Goal: Transaction & Acquisition: Purchase product/service

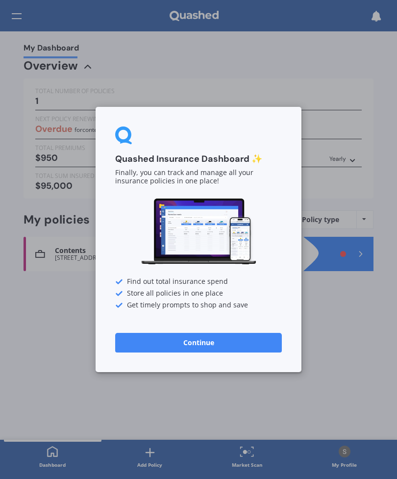
click at [222, 344] on button "Continue" at bounding box center [198, 343] width 167 height 20
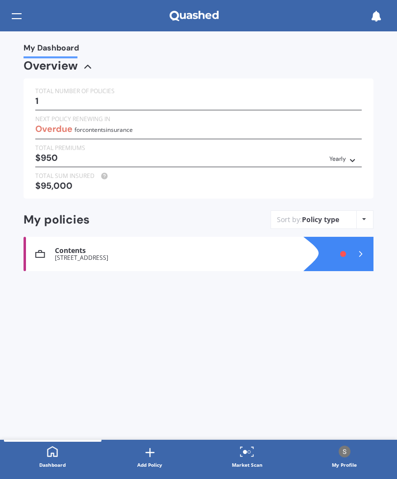
click at [69, 103] on div "1" at bounding box center [198, 101] width 327 height 10
click at [56, 48] on span "My Dashboard" at bounding box center [51, 49] width 55 height 13
click at [30, 13] on div "My Dashboard" at bounding box center [198, 15] width 397 height 31
click at [16, 16] on div at bounding box center [17, 16] width 10 height 19
click at [206, 15] on icon at bounding box center [194, 16] width 49 height 11
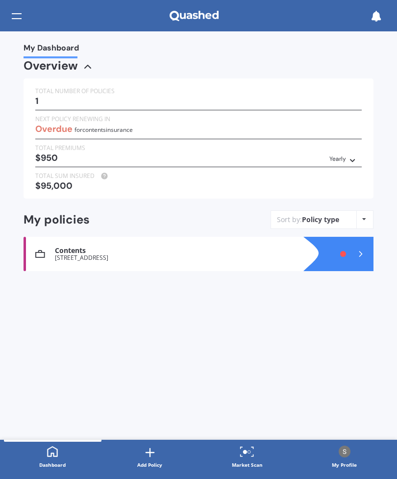
click at [21, 12] on div at bounding box center [17, 16] width 10 height 19
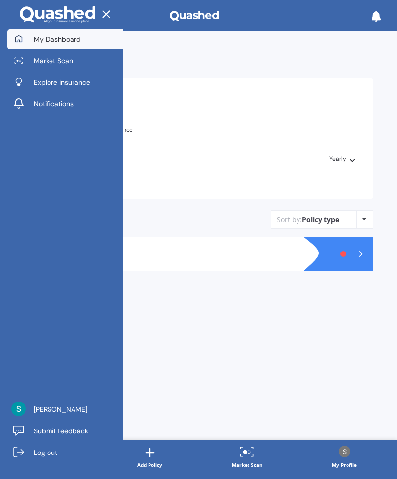
click at [74, 79] on span "Explore insurance" at bounding box center [62, 82] width 56 height 10
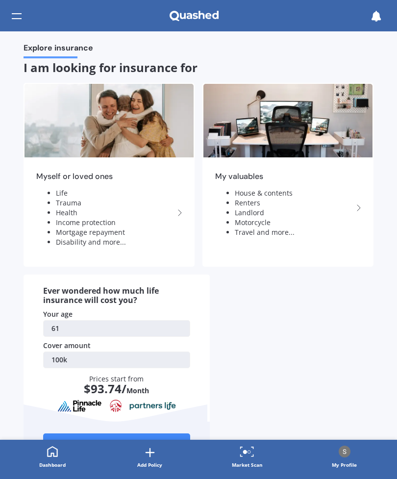
click at [284, 191] on li "House & contents" at bounding box center [294, 193] width 118 height 10
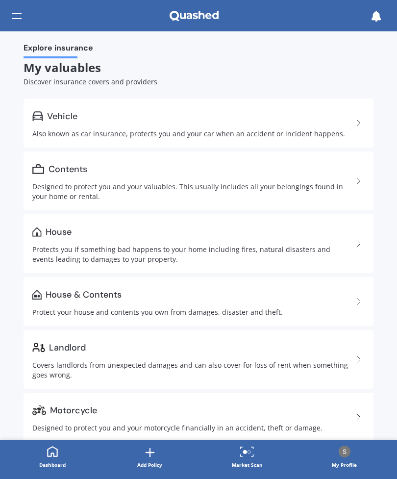
click at [97, 246] on div "Protects you if something bad happens to your home including fires, natural dis…" at bounding box center [192, 255] width 321 height 20
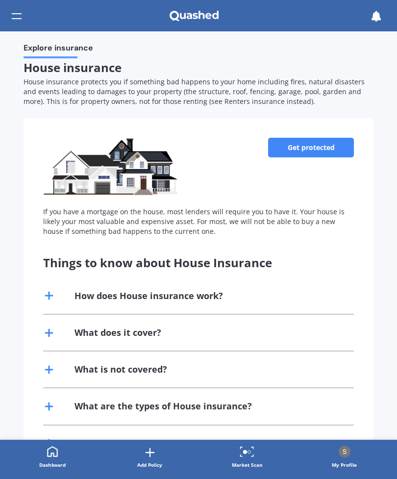
click at [331, 150] on link "Get protected" at bounding box center [311, 148] width 86 height 20
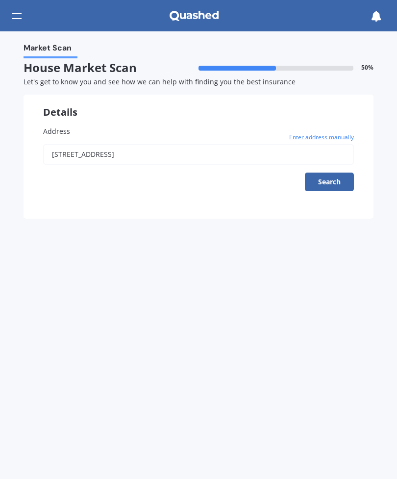
click at [339, 177] on button "Search" at bounding box center [329, 182] width 49 height 19
type input "[STREET_ADDRESS]"
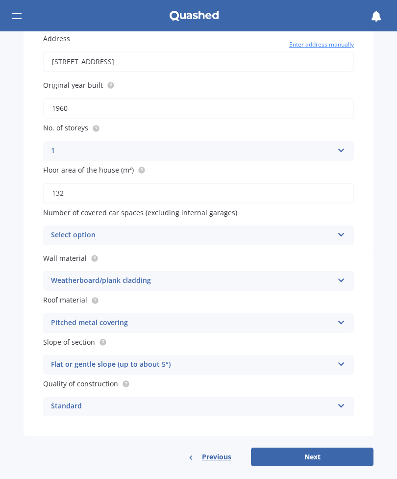
scroll to position [92, 0]
click at [326, 449] on button "Next" at bounding box center [312, 457] width 123 height 19
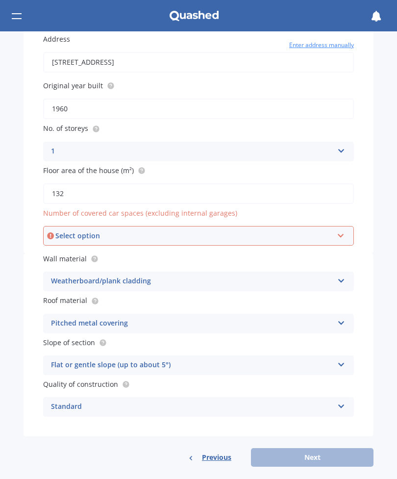
click at [344, 231] on icon at bounding box center [341, 234] width 8 height 7
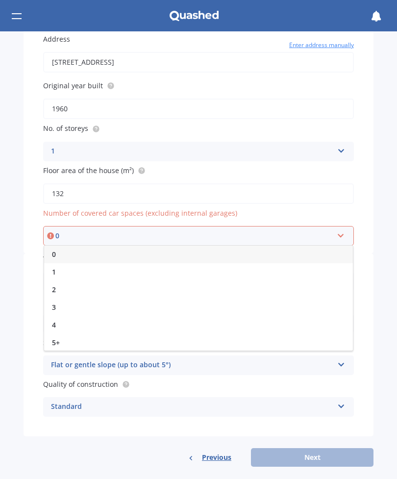
click at [60, 290] on div "2" at bounding box center [198, 290] width 309 height 18
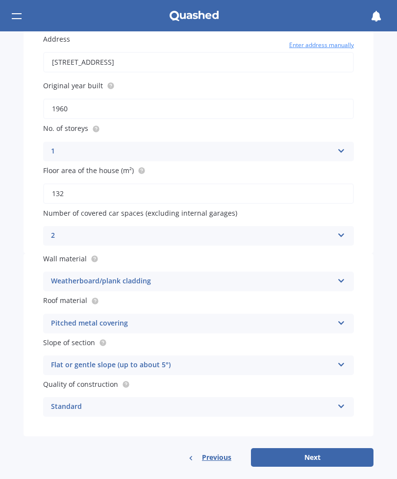
click at [333, 451] on button "Next" at bounding box center [312, 457] width 123 height 19
select select "08"
select select "04"
select select "1964"
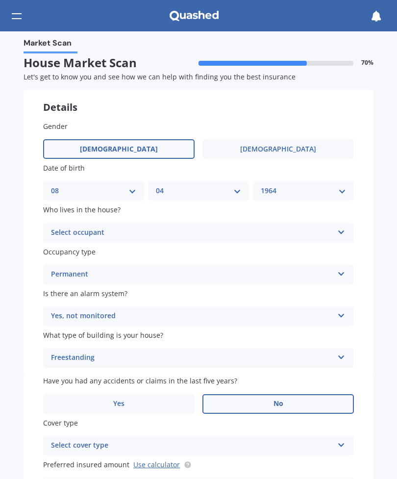
scroll to position [0, 0]
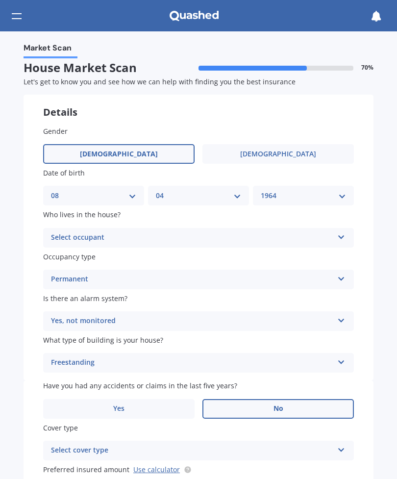
click at [351, 229] on div "Select occupant Owner Owner + Boarder" at bounding box center [198, 238] width 311 height 20
click at [342, 250] on div "Owner" at bounding box center [199, 257] width 310 height 18
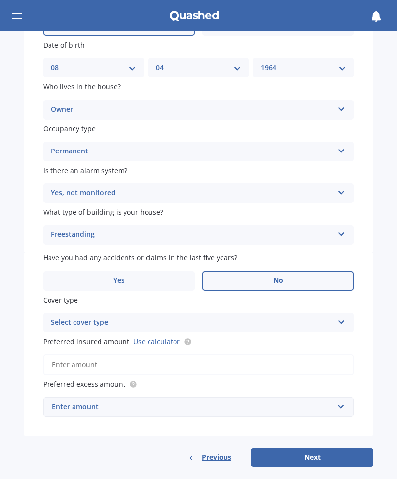
scroll to position [128, 0]
click at [343, 317] on icon at bounding box center [341, 320] width 8 height 7
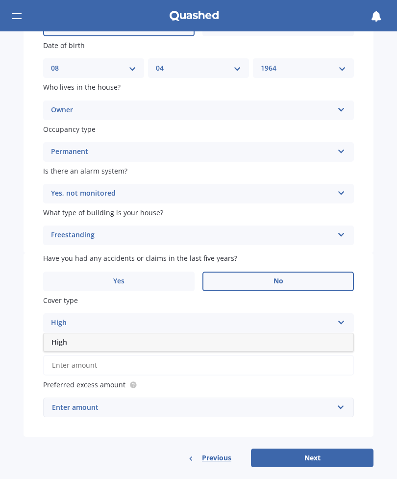
click at [345, 335] on div "High" at bounding box center [199, 343] width 310 height 18
click at [171, 358] on input "Preferred insured amount Use calculator" at bounding box center [198, 365] width 311 height 21
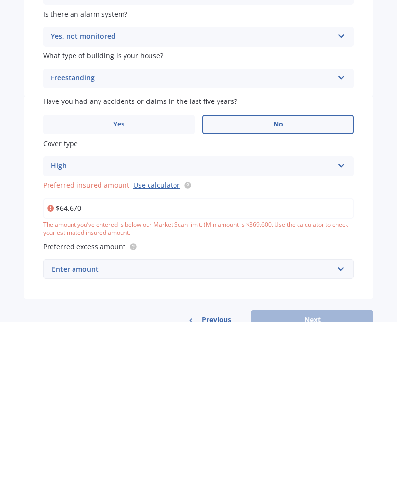
type input "$646,700"
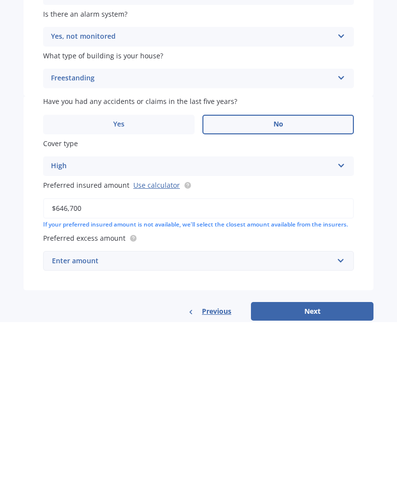
click at [292, 412] on div "Enter amount" at bounding box center [193, 417] width 282 height 11
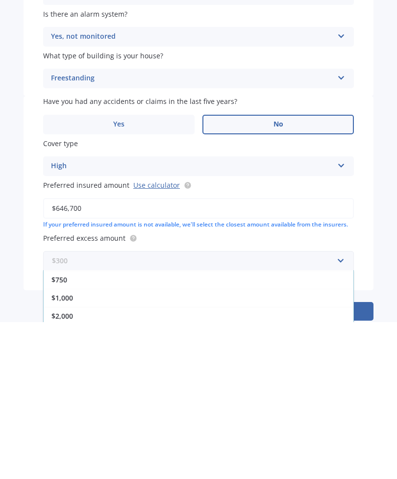
scroll to position [54, 0]
click at [81, 446] on div "$1,000" at bounding box center [199, 455] width 310 height 18
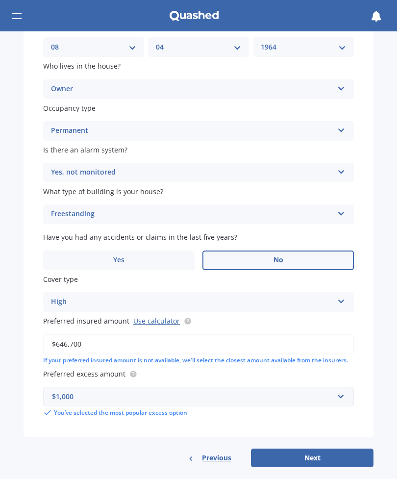
scroll to position [148, 0]
click at [319, 449] on button "Next" at bounding box center [312, 458] width 123 height 19
select select "08"
select select "04"
select select "1964"
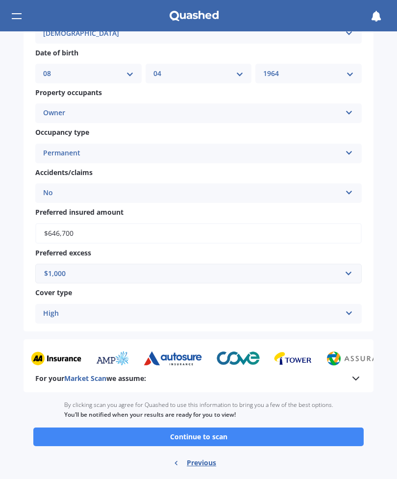
scroll to position [540, 0]
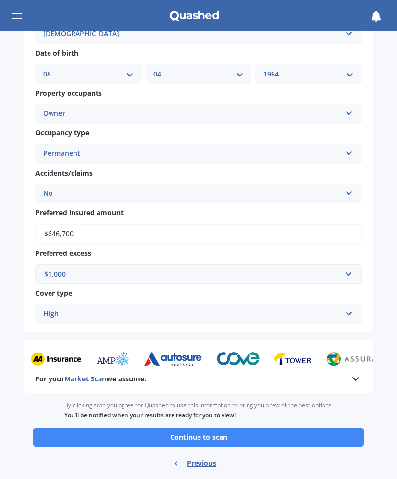
click at [242, 428] on button "Continue to scan" at bounding box center [198, 437] width 331 height 19
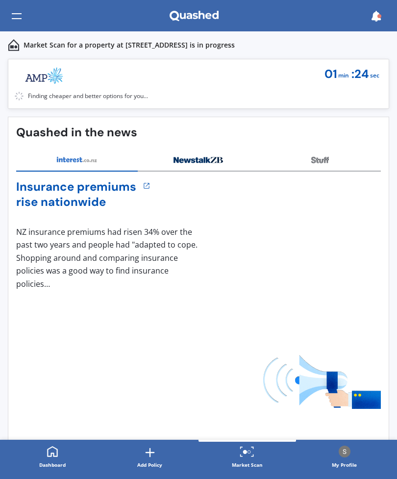
scroll to position [27, 0]
click at [351, 295] on div "Insurance premiums rise nationwide 1 NZ insurance premiums had risen 34% over t…" at bounding box center [198, 225] width 365 height 170
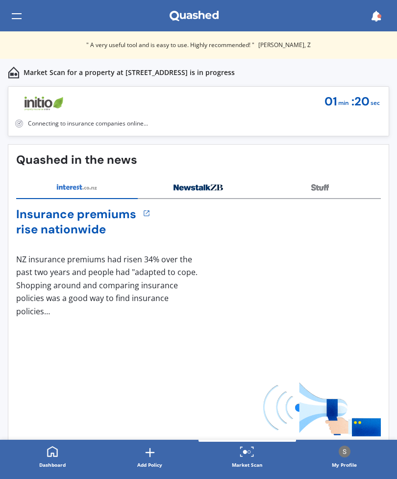
scroll to position [0, 0]
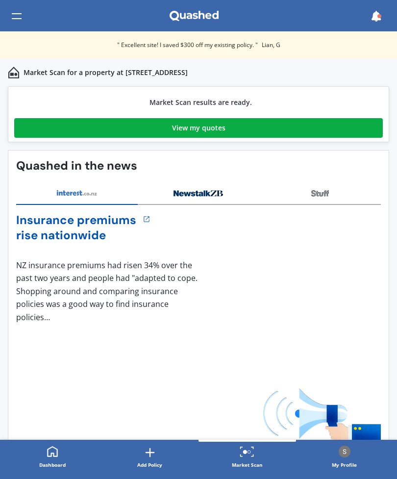
click at [212, 126] on div "View my quotes" at bounding box center [198, 128] width 53 height 20
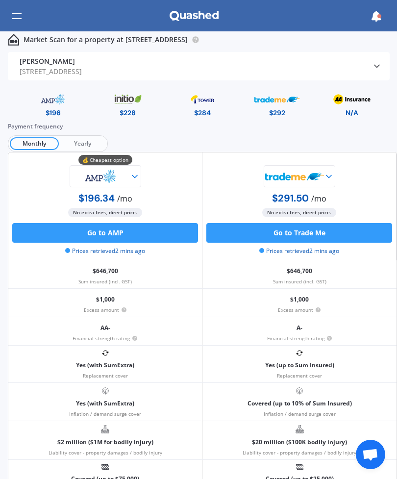
click at [147, 236] on button "Go to AMP" at bounding box center [105, 233] width 186 height 20
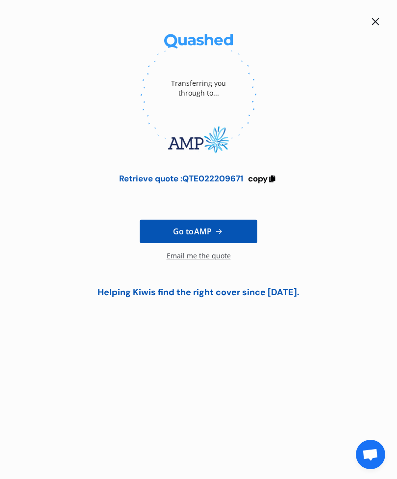
click at [230, 235] on link "Go to AMP" at bounding box center [199, 232] width 118 height 24
